Goal: Task Accomplishment & Management: Use online tool/utility

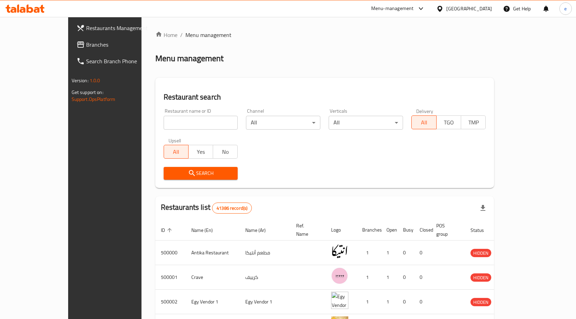
click at [86, 47] on span "Branches" at bounding box center [122, 44] width 73 height 8
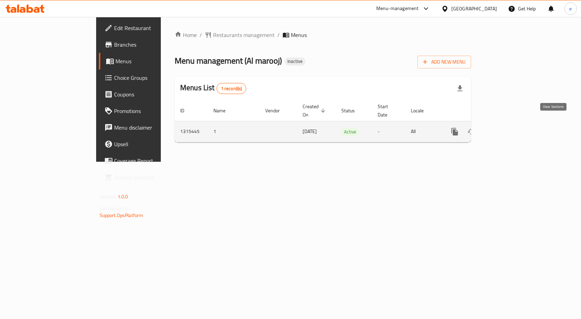
click at [513, 123] on link "enhanced table" at bounding box center [504, 131] width 17 height 17
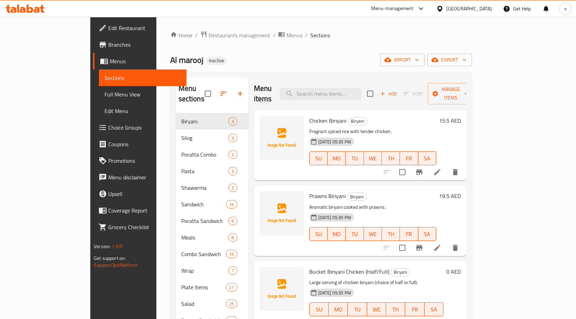
click at [110, 64] on span "Menus" at bounding box center [145, 61] width 71 height 8
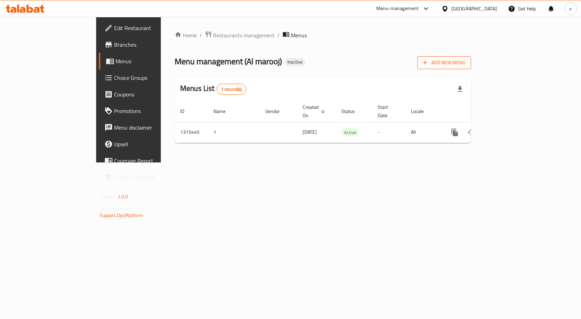
click at [465, 64] on span "Add New Menu" at bounding box center [444, 62] width 43 height 9
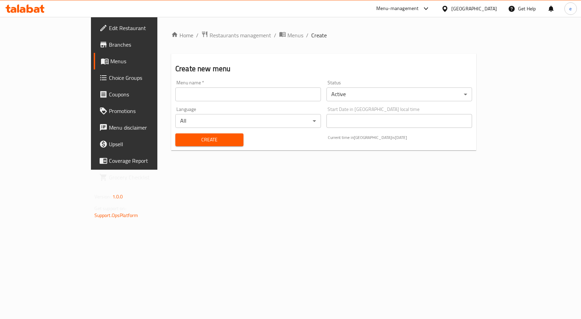
click at [209, 99] on input "text" at bounding box center [248, 94] width 146 height 14
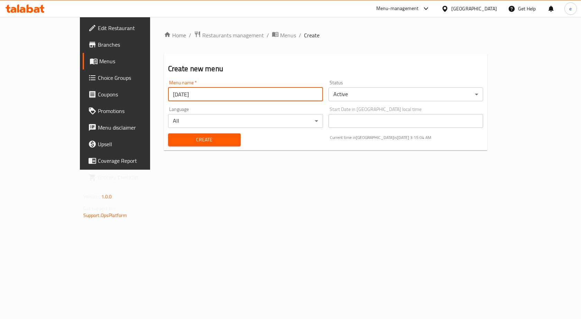
type input "2/10/2025"
click at [174, 136] on span "Create" at bounding box center [205, 140] width 62 height 9
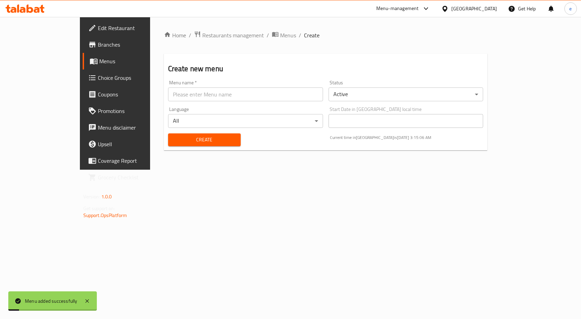
click at [99, 65] on span "Menus" at bounding box center [135, 61] width 72 height 8
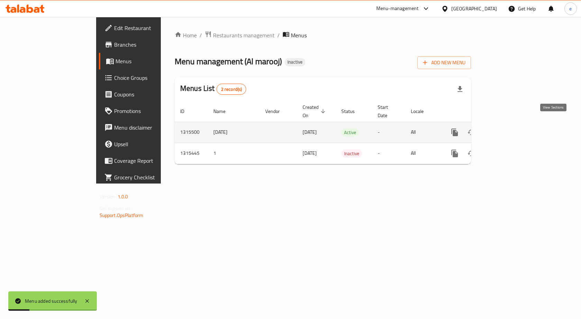
click at [509, 128] on icon "enhanced table" at bounding box center [504, 132] width 8 height 8
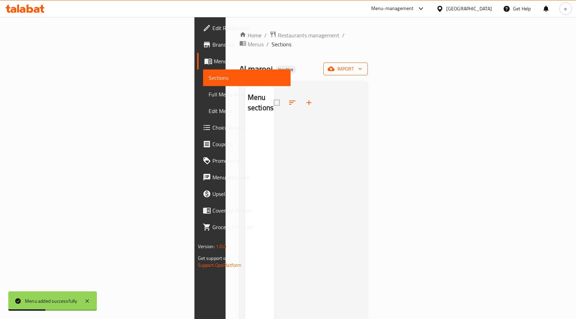
click at [363, 65] on icon "button" at bounding box center [360, 68] width 7 height 7
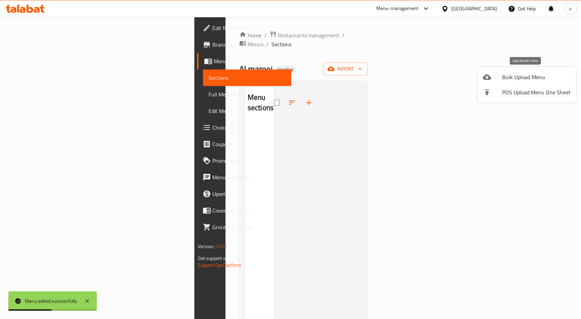
click at [508, 77] on span "Bulk Upload Menu" at bounding box center [536, 77] width 68 height 8
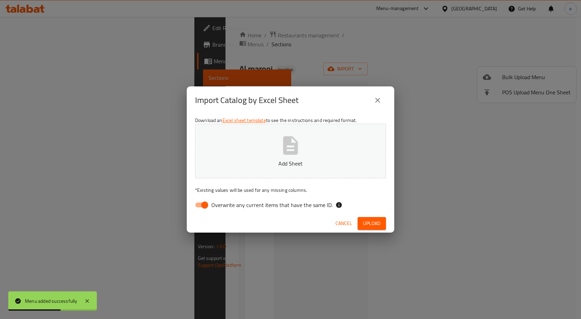
click at [202, 211] on input "Overwrite any current items that have the same ID." at bounding box center [204, 204] width 39 height 13
checkbox input "false"
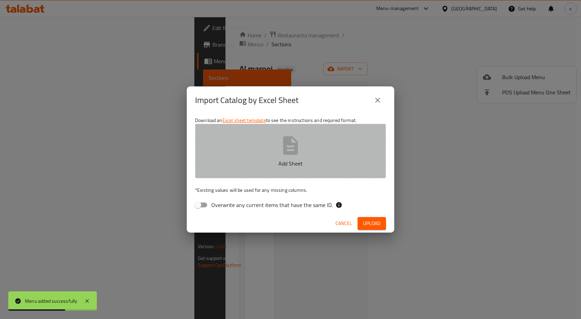
click at [252, 165] on p "Add Sheet" at bounding box center [290, 163] width 169 height 8
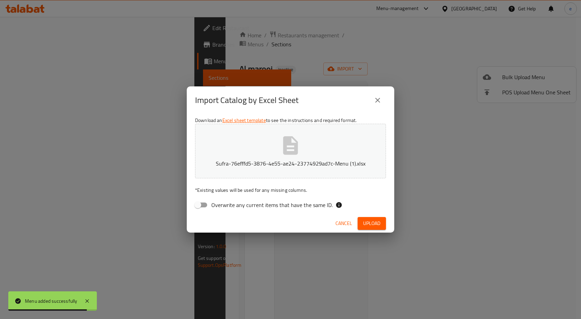
click at [367, 218] on button "Upload" at bounding box center [372, 223] width 28 height 13
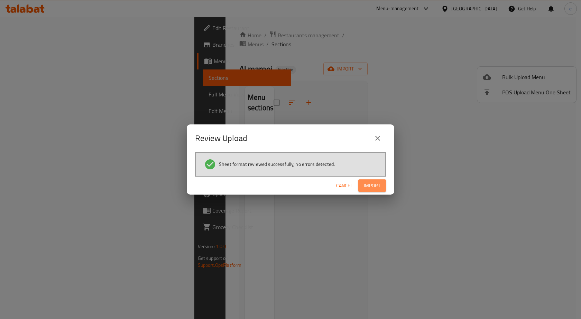
click at [377, 182] on span "Import" at bounding box center [372, 186] width 17 height 9
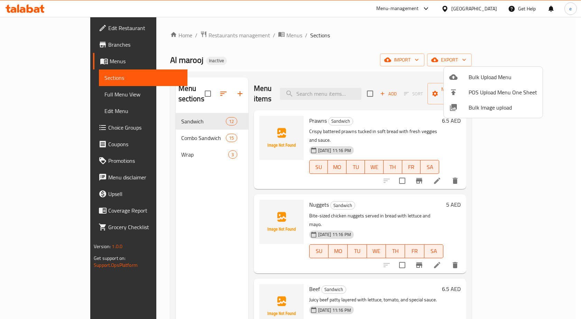
click at [34, 95] on div at bounding box center [290, 159] width 581 height 319
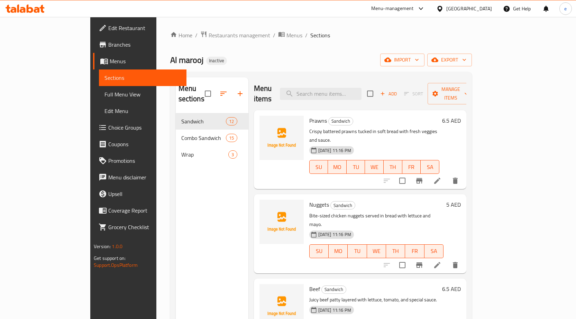
click at [104, 96] on span "Full Menu View" at bounding box center [142, 94] width 76 height 8
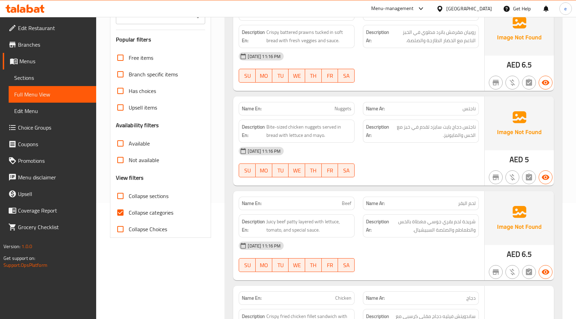
scroll to position [173, 0]
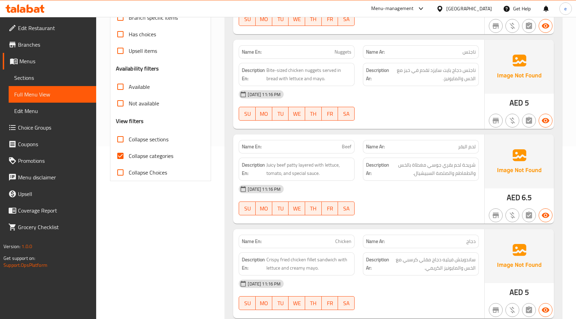
click at [121, 157] on input "Collapse categories" at bounding box center [120, 156] width 17 height 17
checkbox input "false"
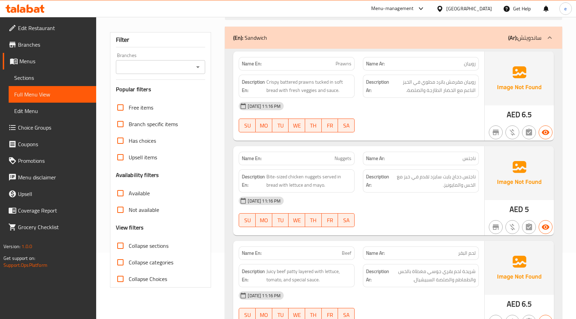
scroll to position [0, 0]
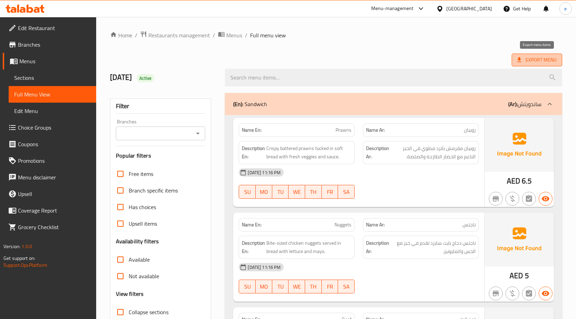
click at [537, 57] on span "Export Menu" at bounding box center [536, 60] width 39 height 9
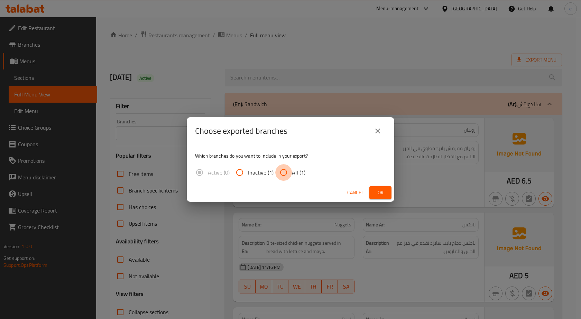
click at [284, 175] on input "All (1)" at bounding box center [283, 172] width 17 height 17
radio input "true"
click at [378, 192] on span "Ok" at bounding box center [380, 192] width 11 height 9
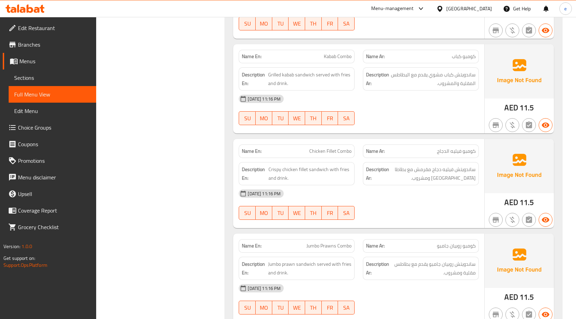
scroll to position [2152, 0]
